Goal: Find specific page/section: Locate a particular part of the current website

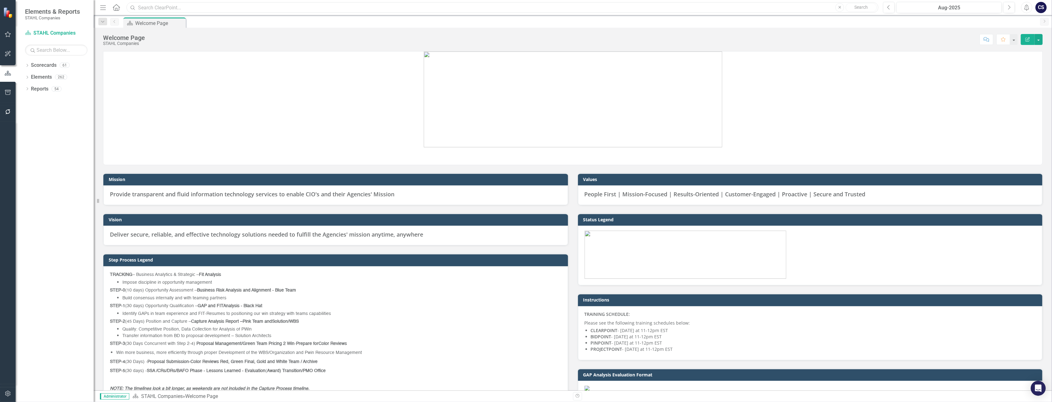
click at [138, 6] on input "text" at bounding box center [502, 7] width 752 height 11
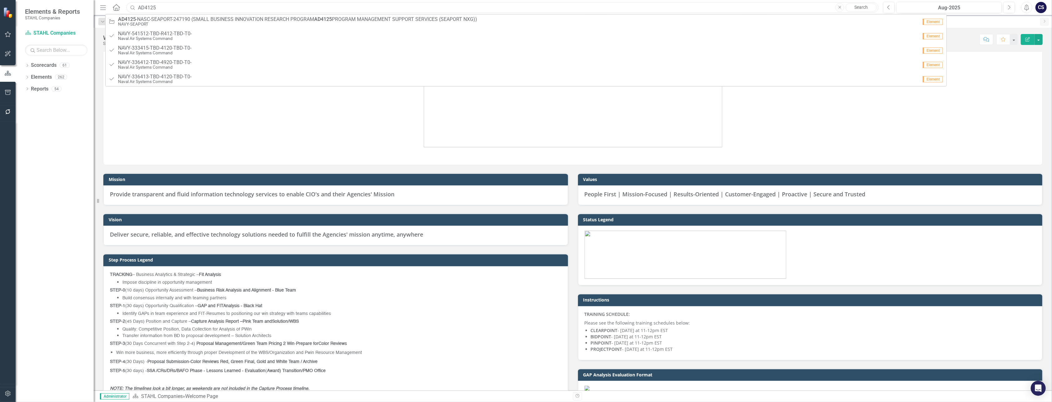
type input "AD4125"
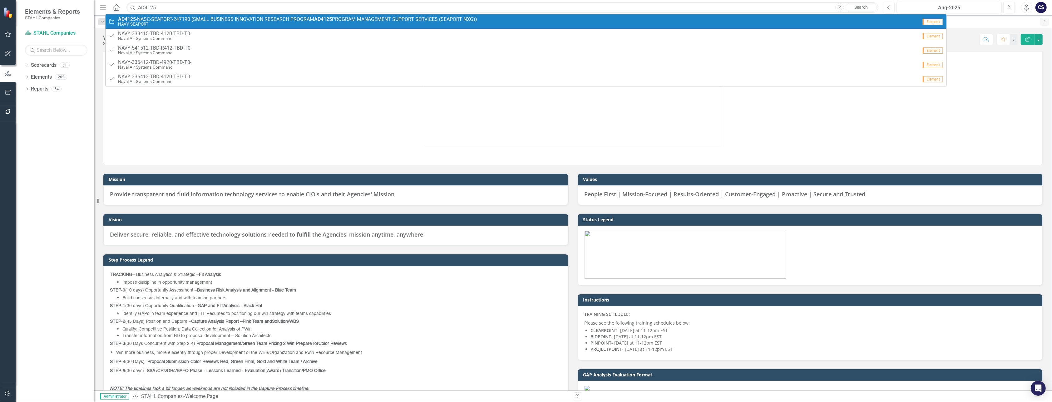
click at [145, 17] on span "AD4125 -NASC-SEAPORT-247190 (SMALL BUSINESS INNOVATION RESEARCH PROGRAM AD4125 …" at bounding box center [297, 20] width 359 height 6
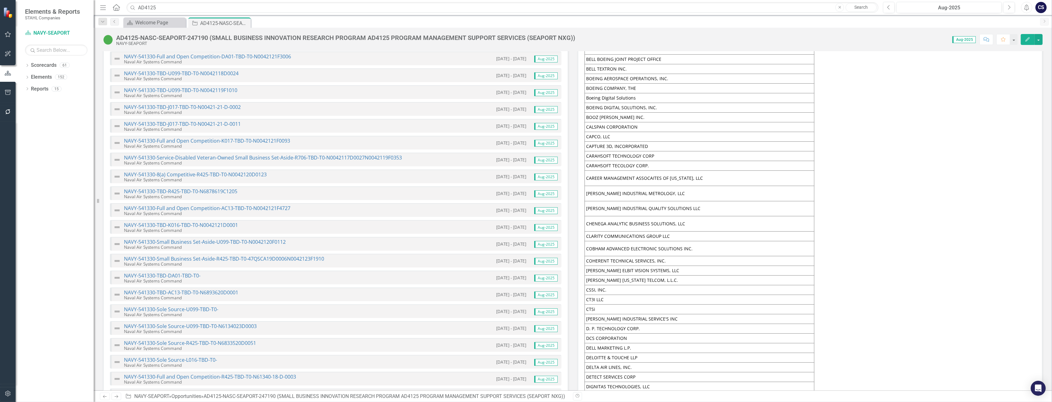
scroll to position [2763, 0]
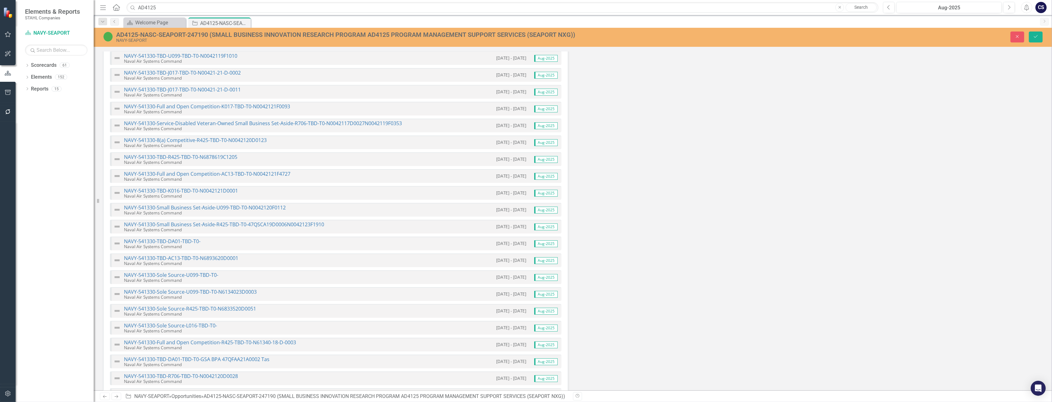
type textarea "<p>[DATE] - LRAE</p> <table dir="ltr" border="1" cellspacing="0" cellpadding="0…"
click at [1013, 35] on button "Close" at bounding box center [1018, 37] width 14 height 11
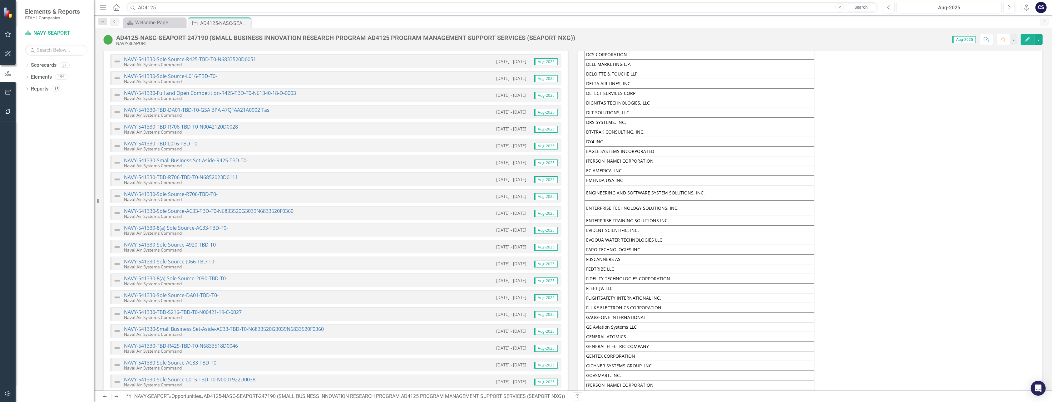
scroll to position [3027, 0]
